Goal: Navigation & Orientation: Find specific page/section

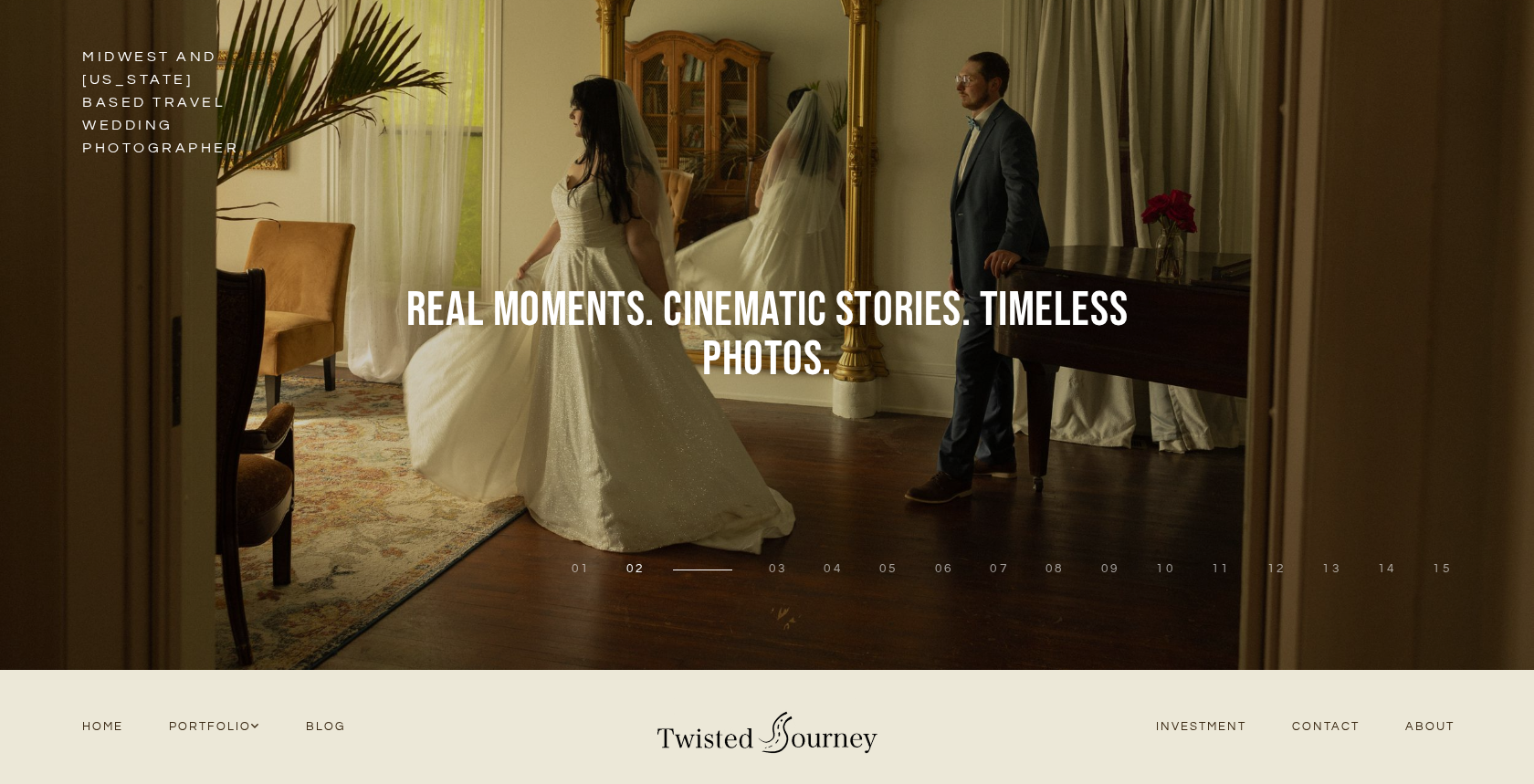
click at [781, 571] on button "03" at bounding box center [778, 570] width 20 height 19
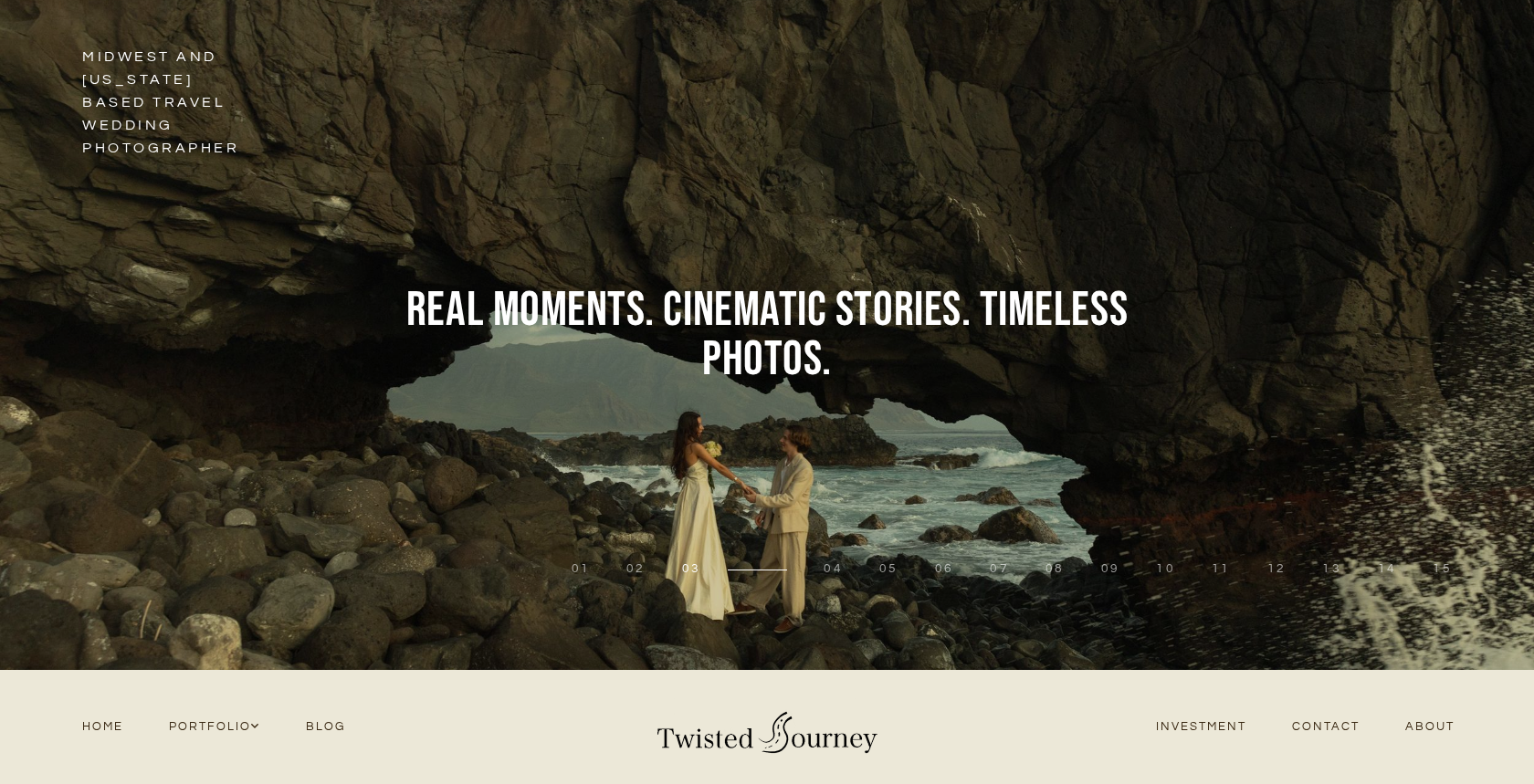
click at [858, 574] on li "04" at bounding box center [833, 570] width 56 height 19
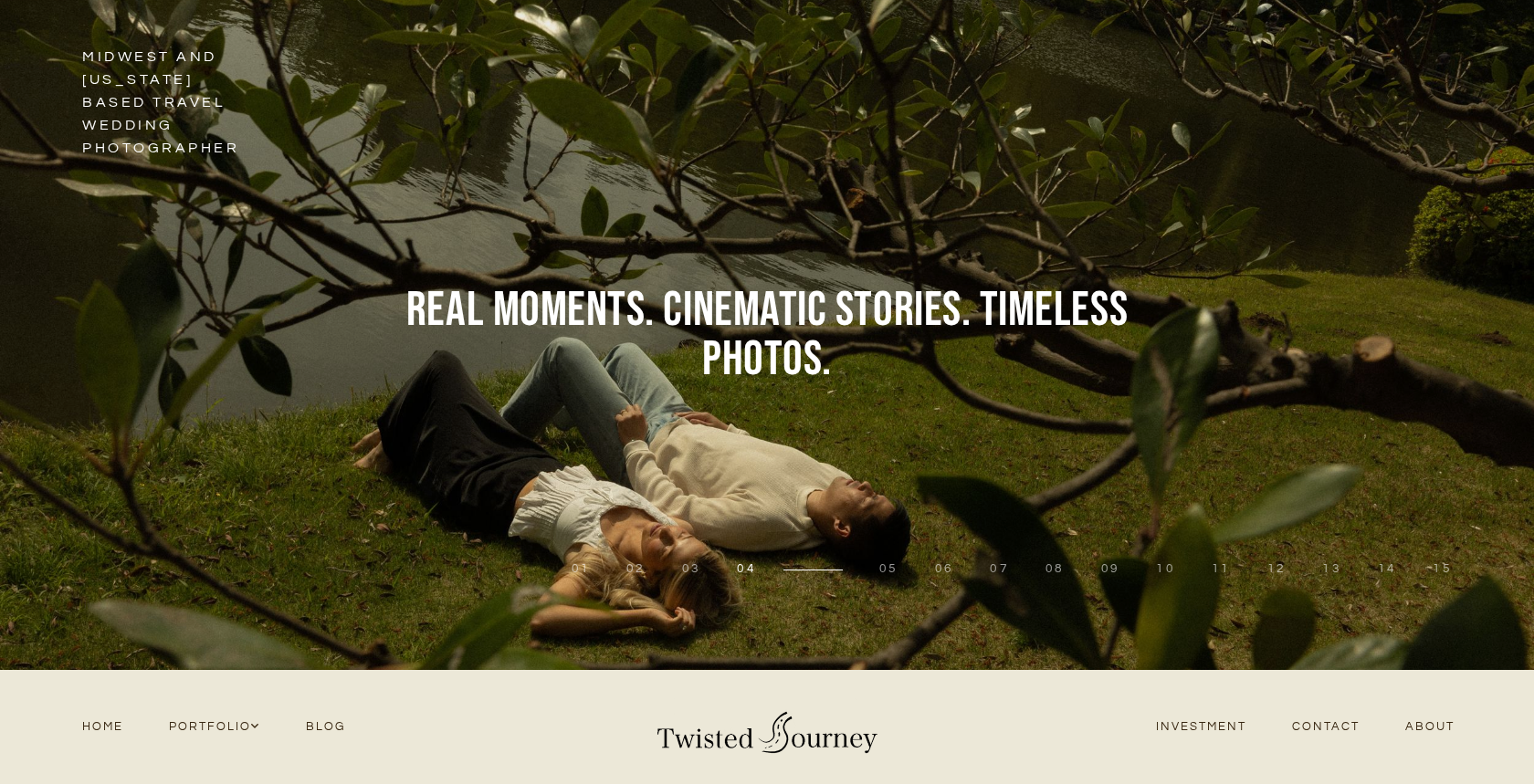
click at [843, 569] on li "04" at bounding box center [790, 570] width 143 height 19
click at [887, 568] on li "05" at bounding box center [889, 570] width 56 height 19
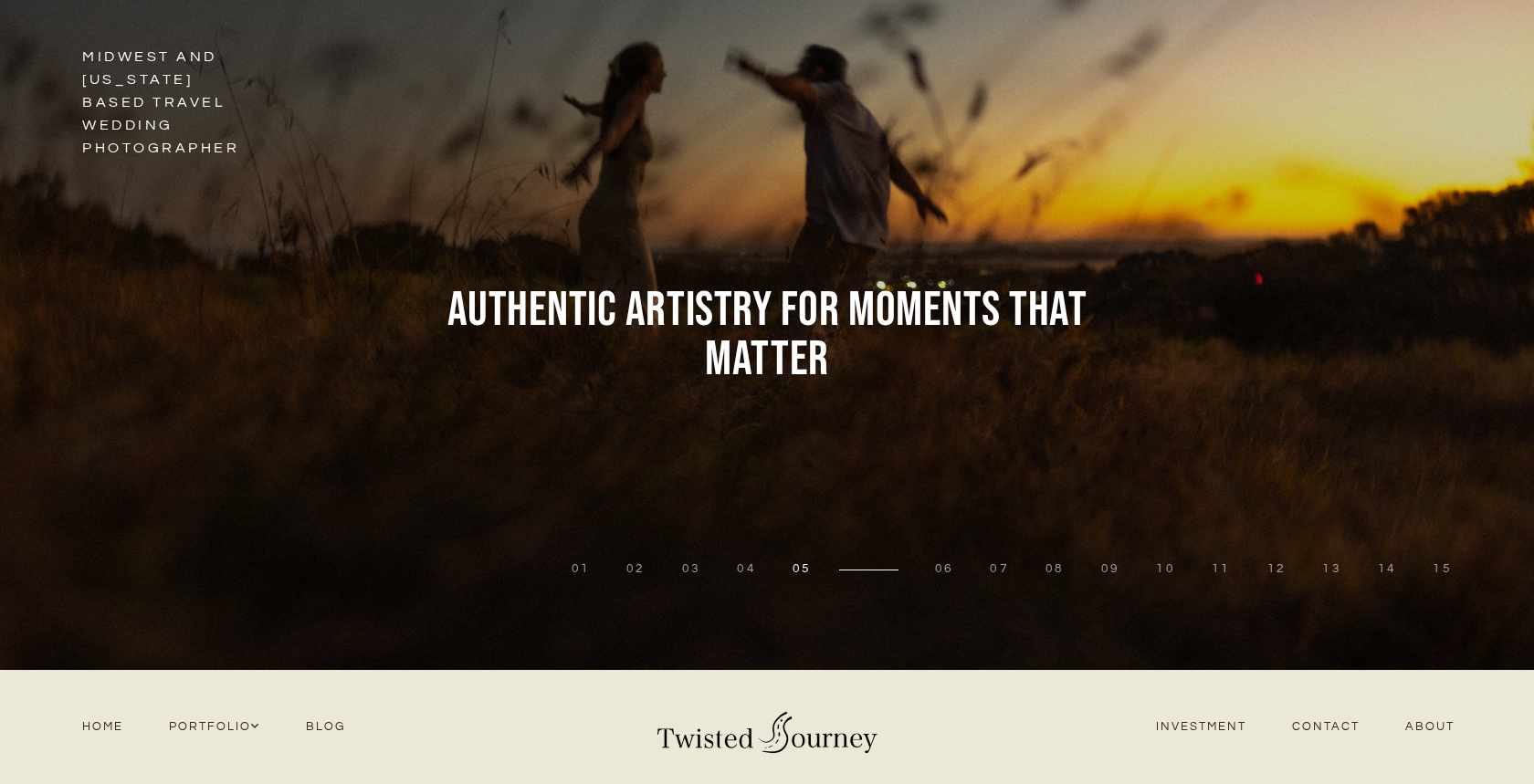
click at [900, 568] on li "05" at bounding box center [846, 570] width 143 height 19
click at [948, 575] on button "06" at bounding box center [945, 570] width 20 height 19
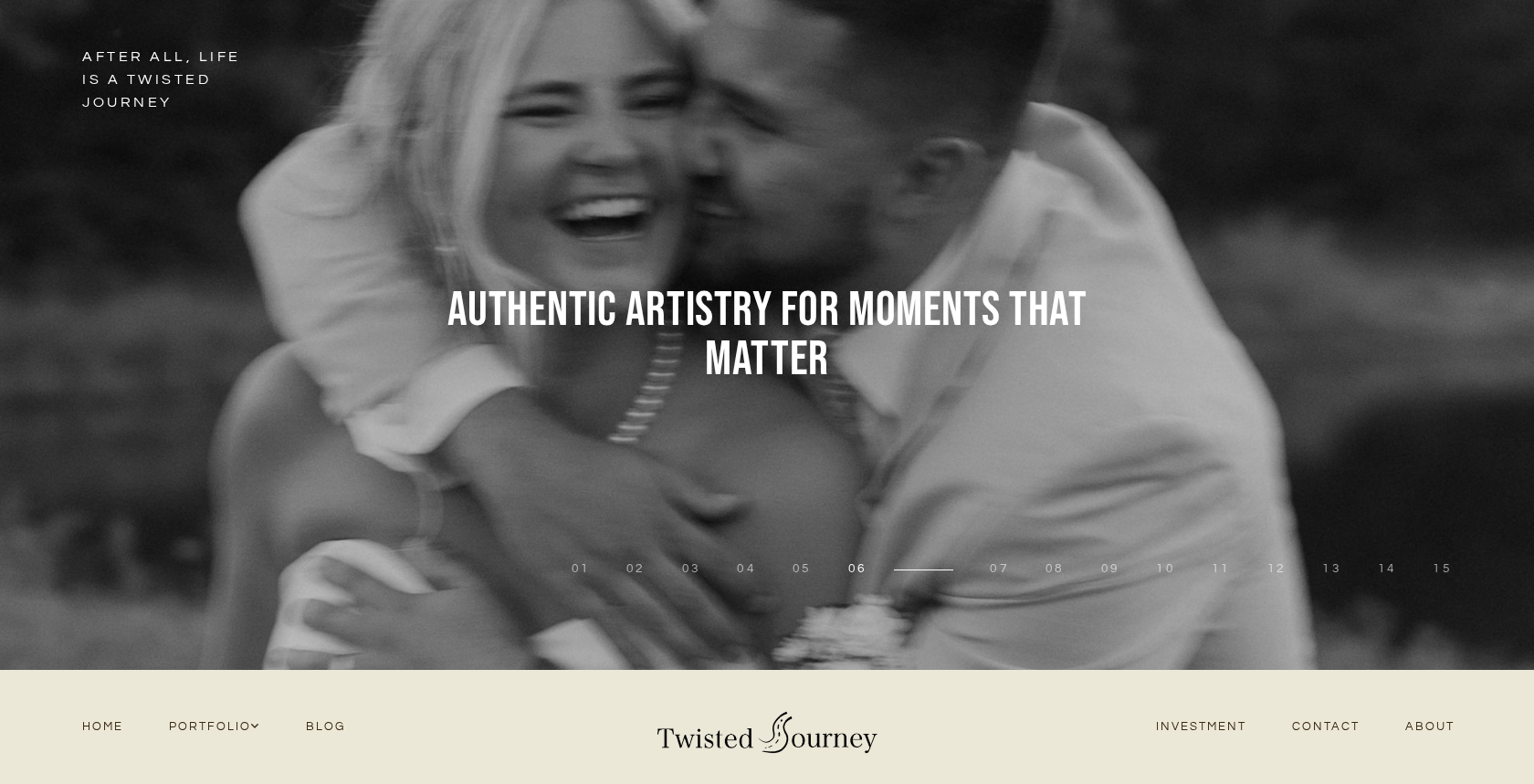
click at [1005, 575] on button "07" at bounding box center [999, 570] width 20 height 19
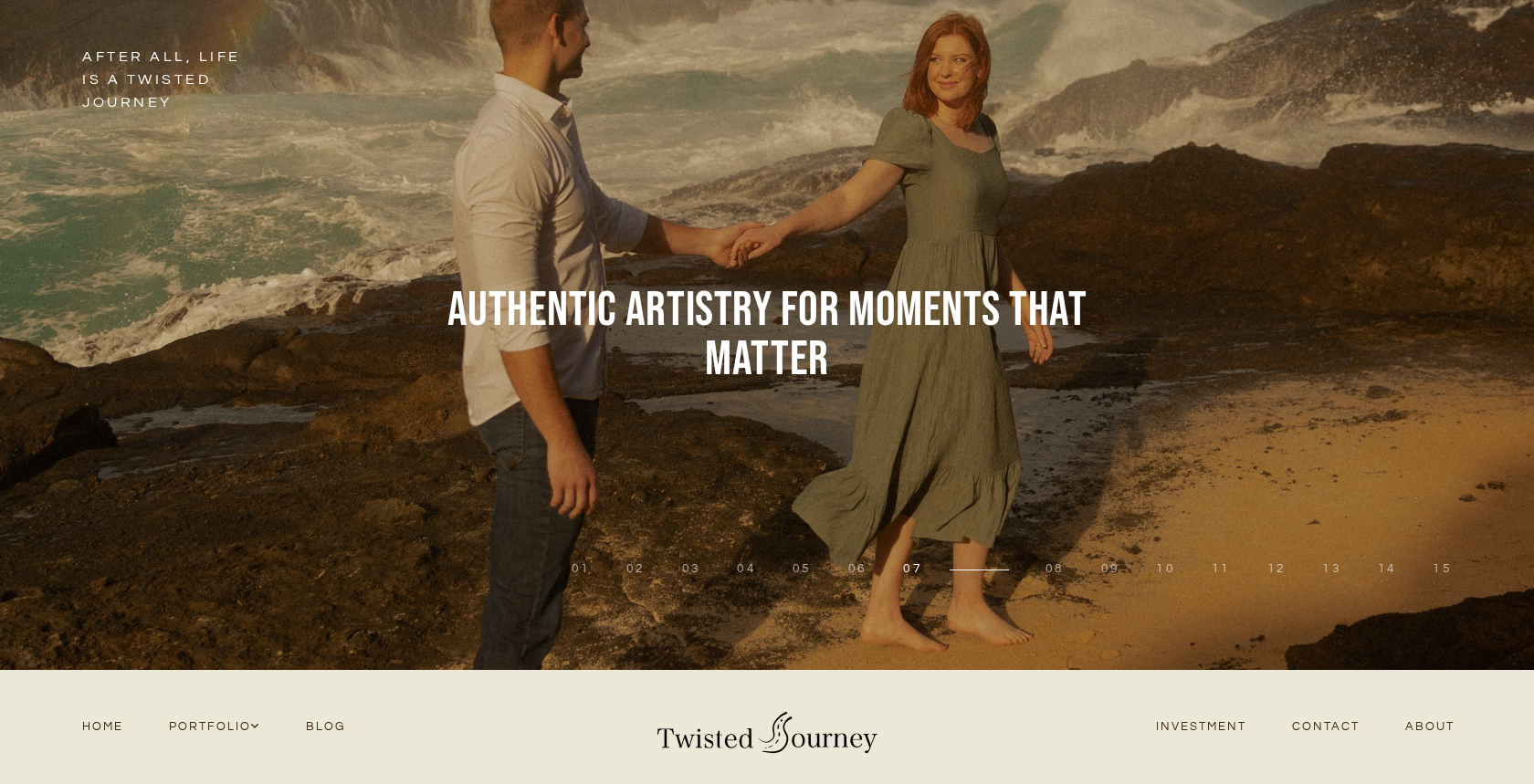
click at [1061, 571] on button "08" at bounding box center [1055, 570] width 20 height 19
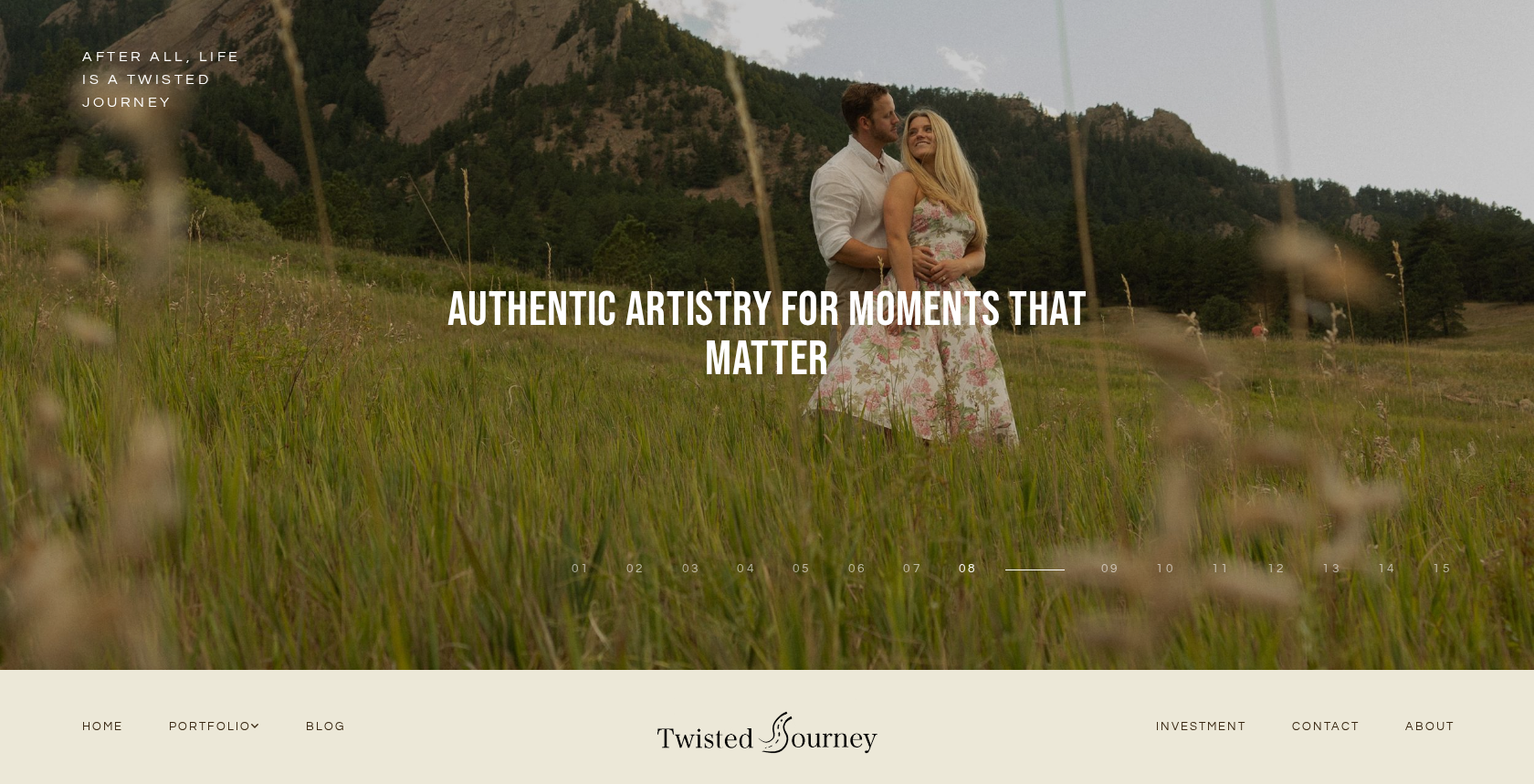
click at [1121, 572] on button "09" at bounding box center [1111, 570] width 20 height 19
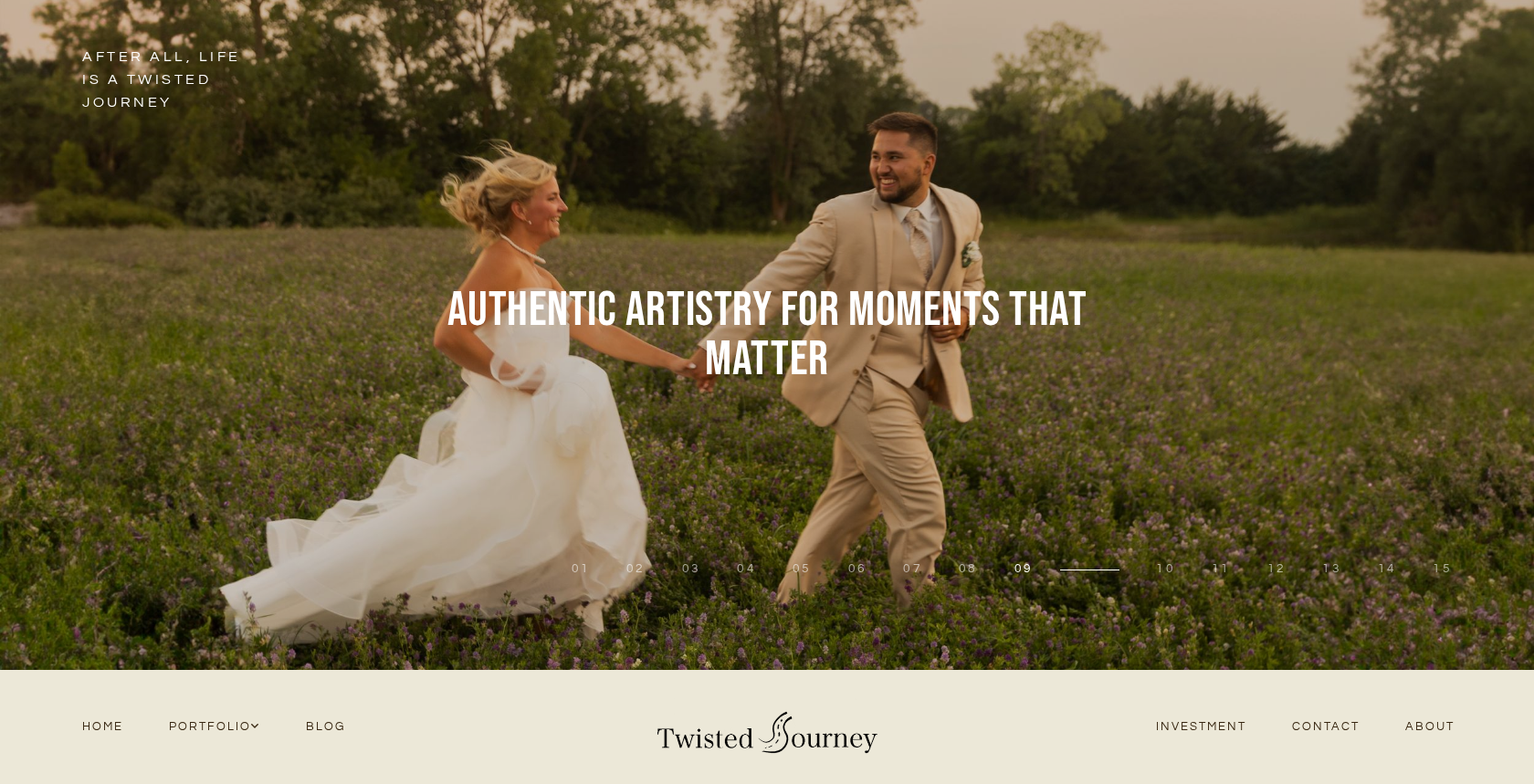
click at [1187, 571] on li "10" at bounding box center [1165, 570] width 56 height 19
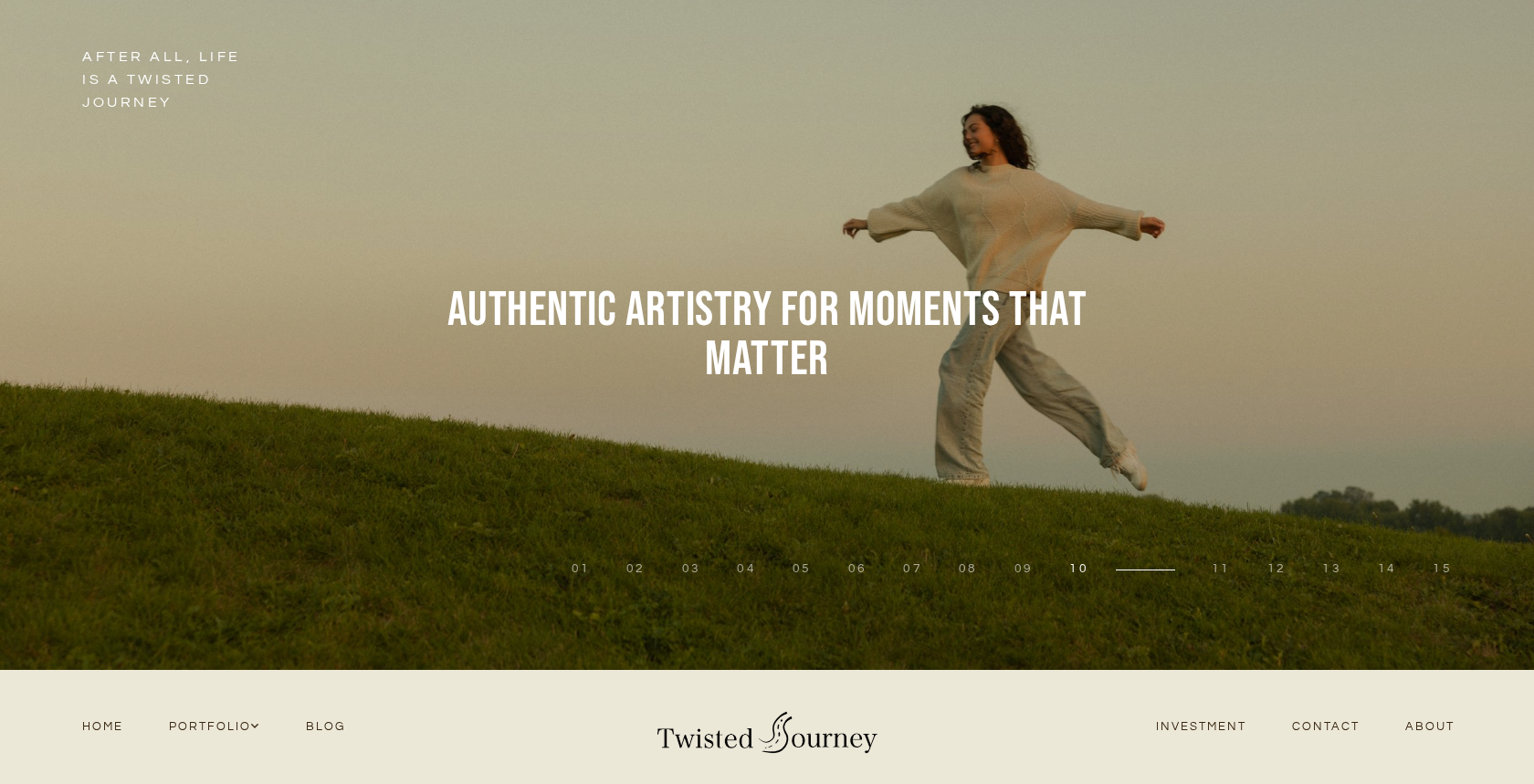
click at [1248, 579] on div at bounding box center [1266, 335] width 536 height 670
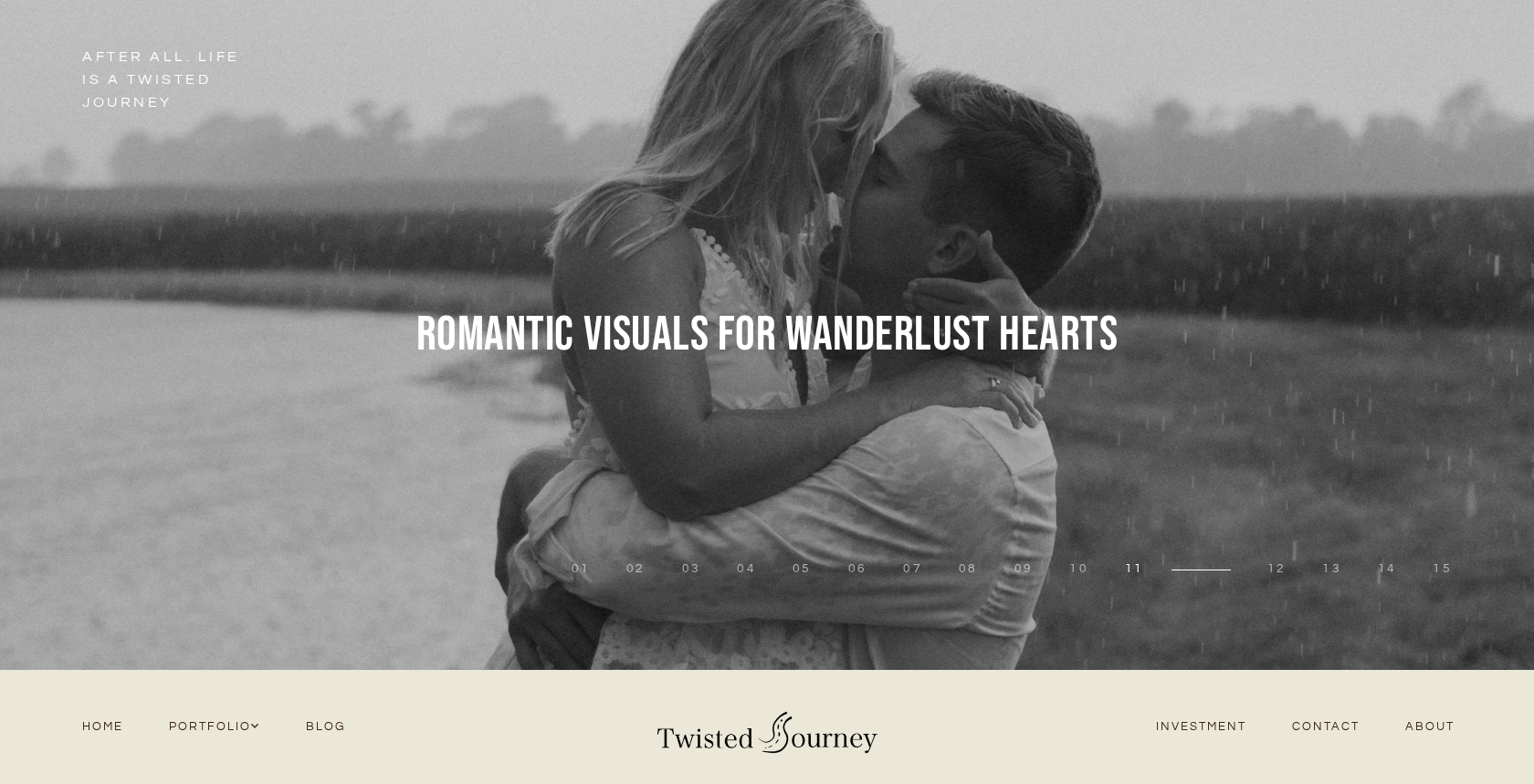
click at [1260, 575] on li "12" at bounding box center [1277, 570] width 56 height 19
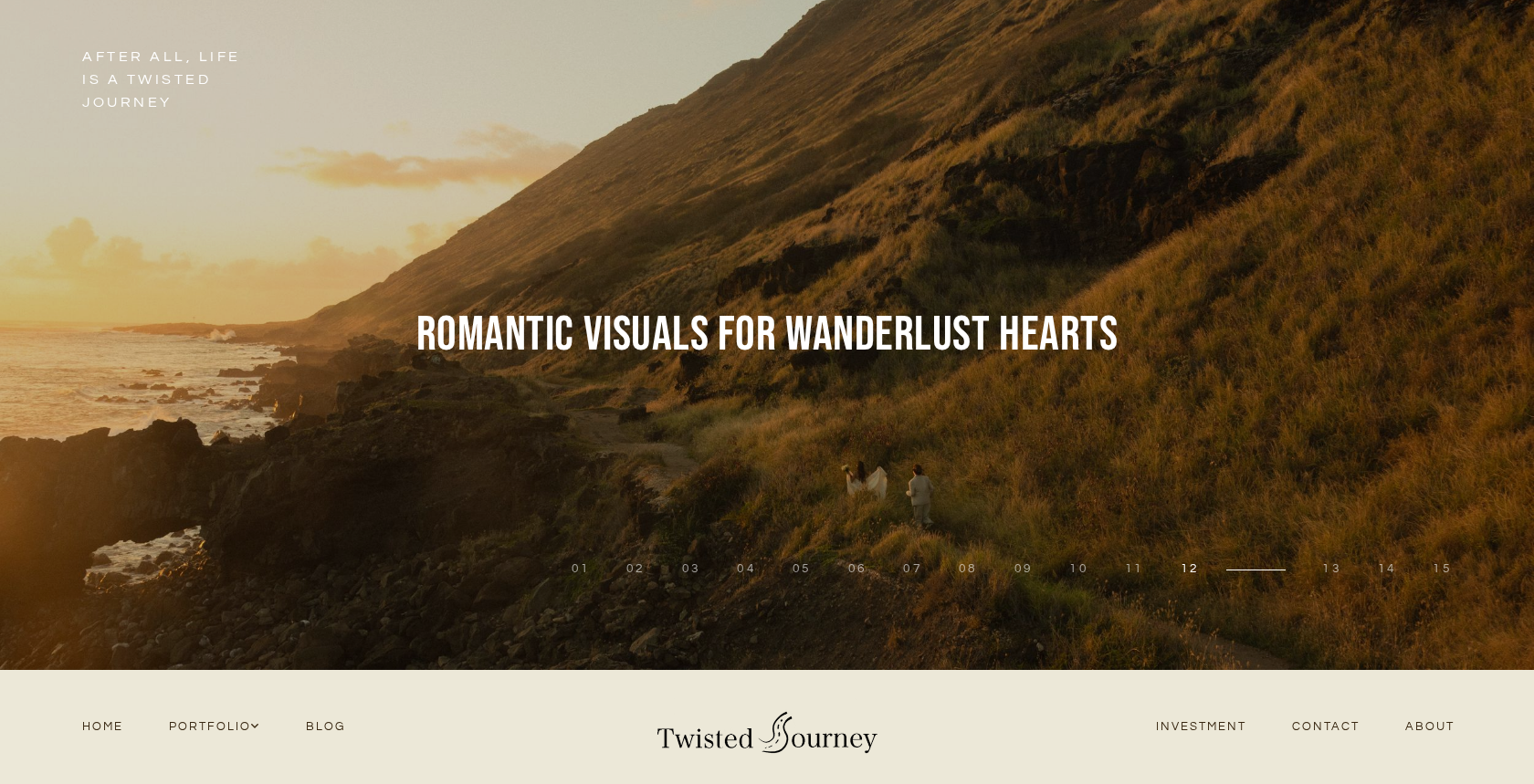
click at [1278, 575] on li "12" at bounding box center [1233, 570] width 143 height 19
click at [1310, 573] on li "13" at bounding box center [1331, 570] width 56 height 19
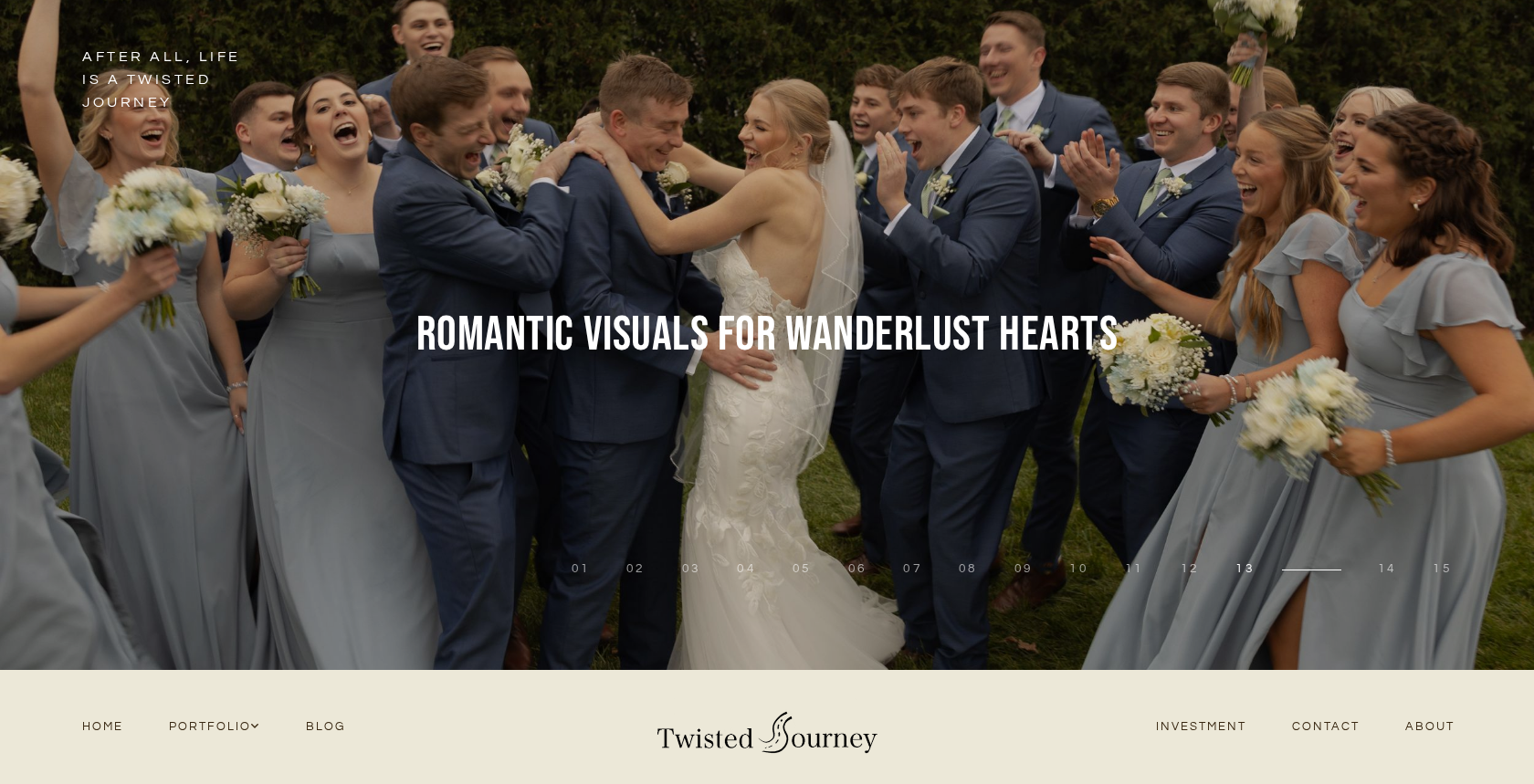
click at [1384, 577] on button "14" at bounding box center [1388, 570] width 20 height 19
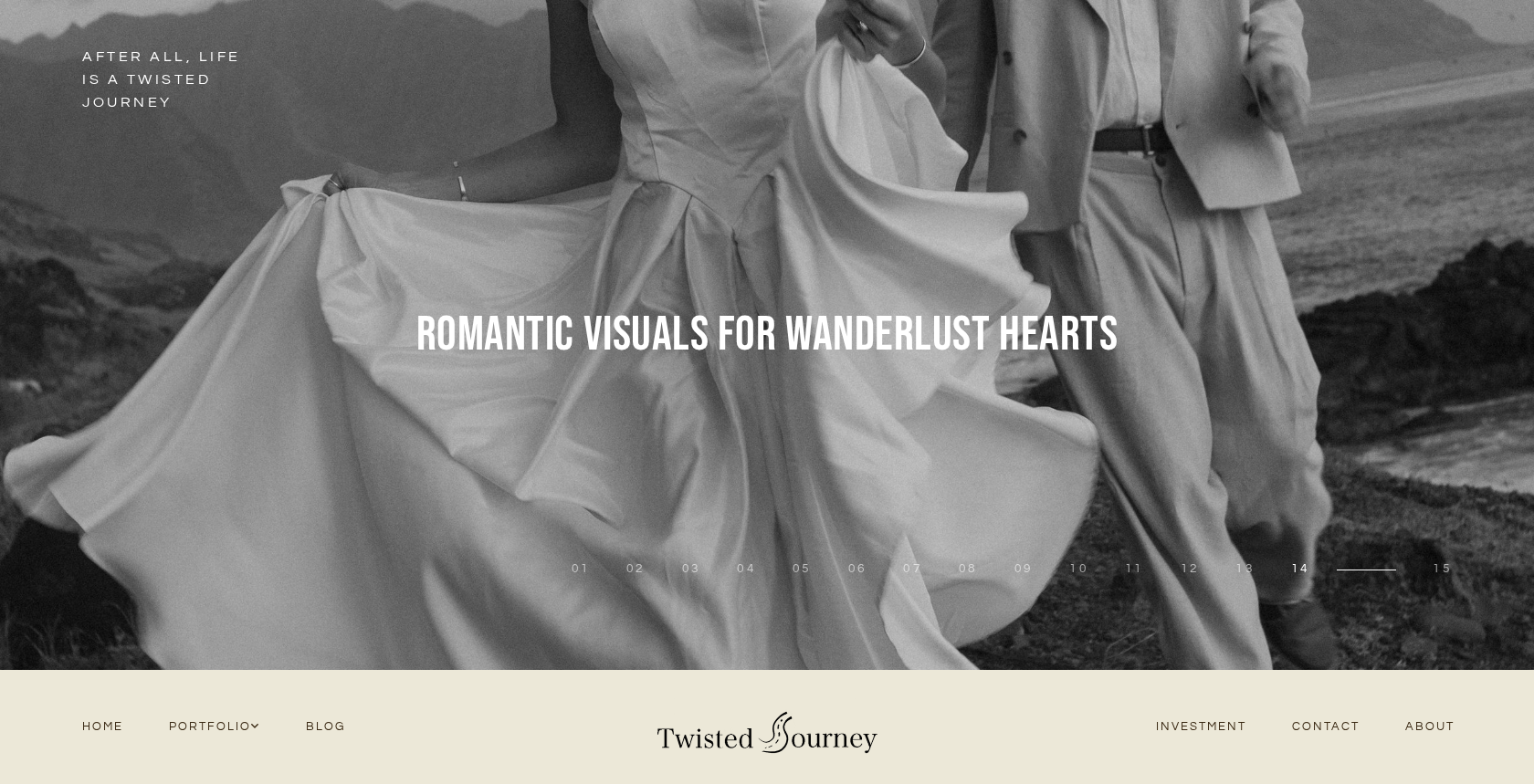
click at [1434, 576] on button "15" at bounding box center [1443, 570] width 20 height 19
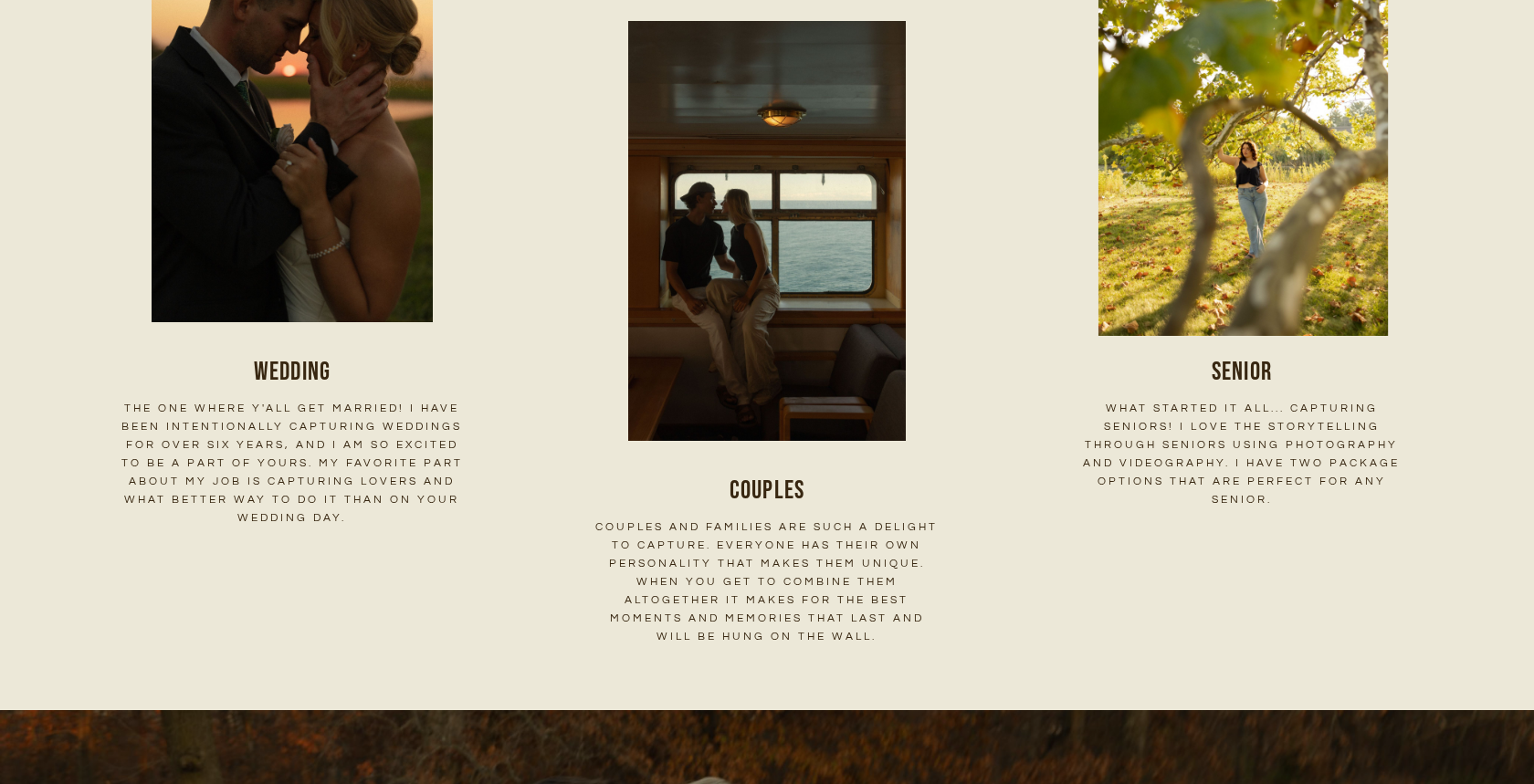
scroll to position [2747, 0]
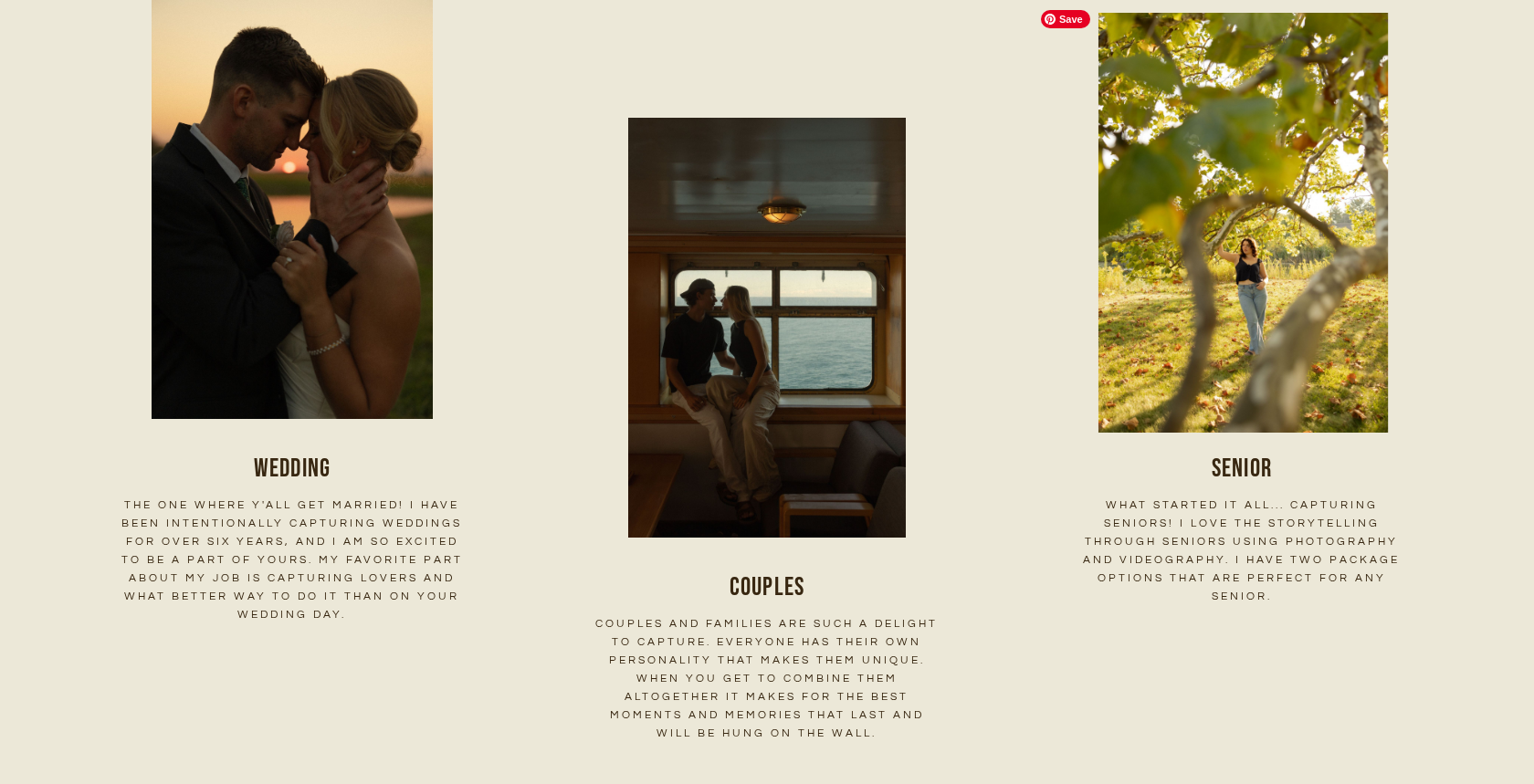
click at [1176, 357] on img at bounding box center [1242, 223] width 437 height 437
